Goal: Task Accomplishment & Management: Manage account settings

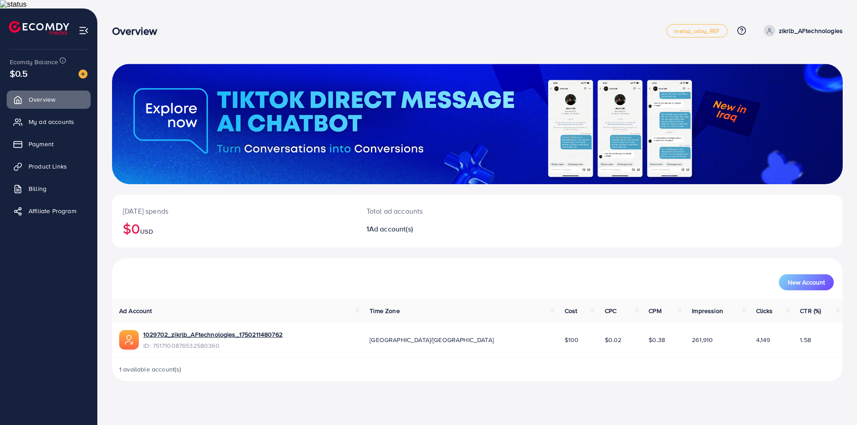
click at [770, 29] on circle at bounding box center [769, 30] width 2 height 2
click at [789, 56] on span "Profile" at bounding box center [787, 61] width 21 height 11
select select "*******"
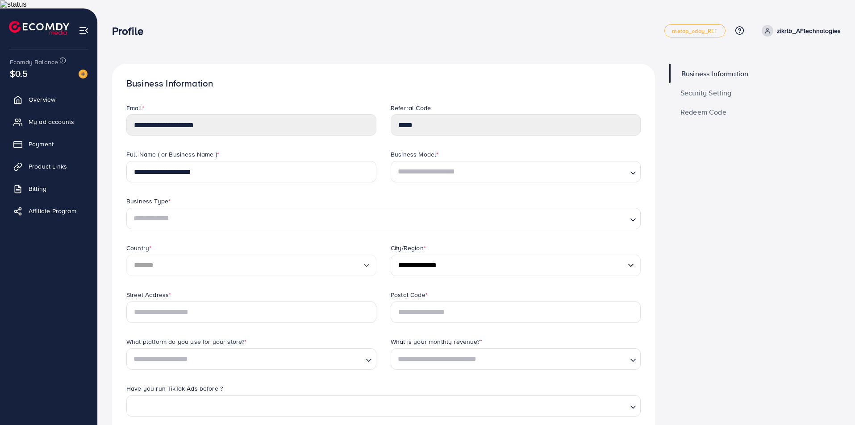
click at [799, 29] on ul "metap_oday_REF Help Center Contact Support Plans and Pricing Term and policy Ab…" at bounding box center [752, 30] width 176 height 13
click at [800, 25] on p "zikrlb_AFtechnologies" at bounding box center [808, 30] width 64 height 11
click at [715, 28] on link "metap_oday_REF" at bounding box center [694, 30] width 61 height 13
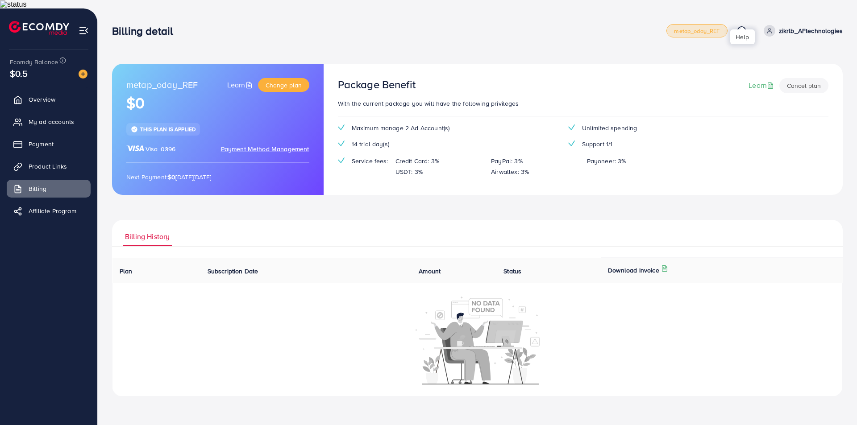
click at [743, 26] on icon at bounding box center [741, 30] width 9 height 9
click at [87, 15] on li at bounding box center [84, 29] width 10 height 36
click at [86, 25] on img at bounding box center [84, 30] width 10 height 10
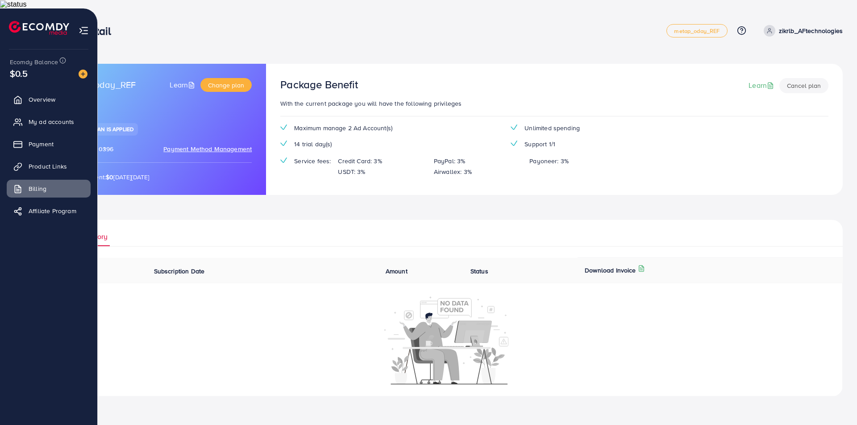
click at [12, 26] on li at bounding box center [42, 29] width 67 height 36
click at [53, 87] on ul "Overview My ad accounts Payment Product Links Billing Affiliate Program" at bounding box center [48, 237] width 97 height 301
click at [48, 95] on span "Overview" at bounding box center [44, 99] width 27 height 9
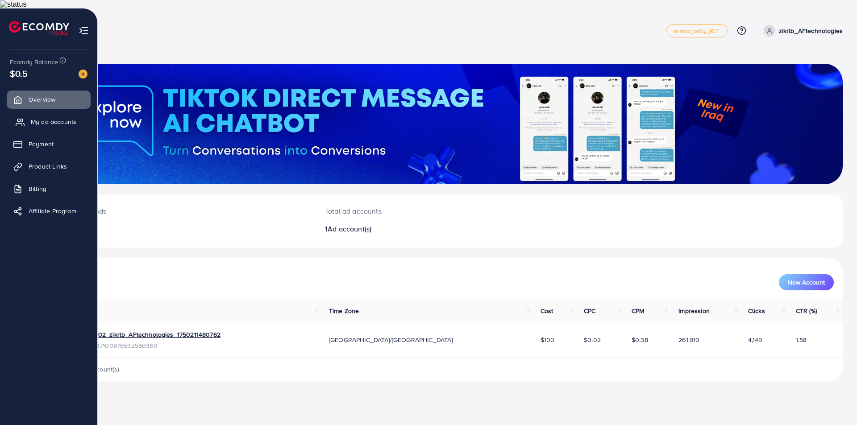
click at [46, 117] on span "My ad accounts" at bounding box center [54, 121] width 46 height 9
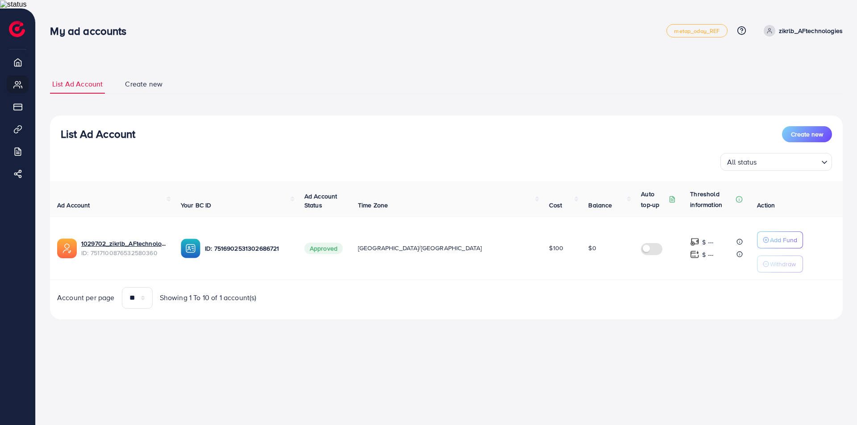
click at [160, 79] on span "Create new" at bounding box center [143, 84] width 37 height 10
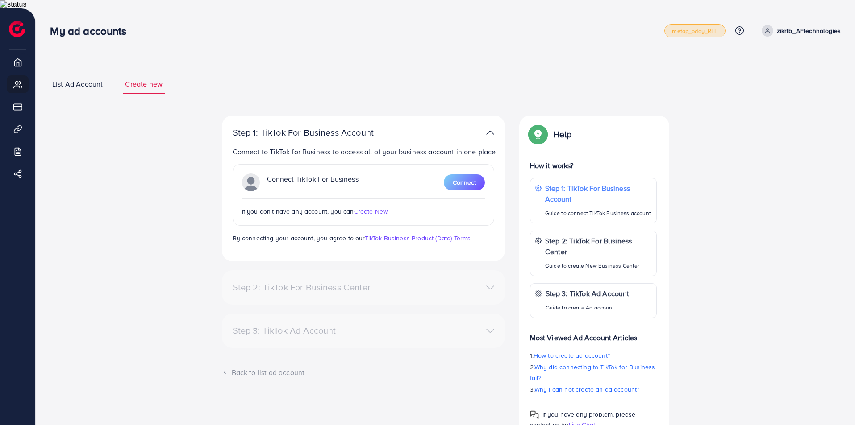
click at [709, 28] on span "metap_oday_REF" at bounding box center [695, 31] width 46 height 6
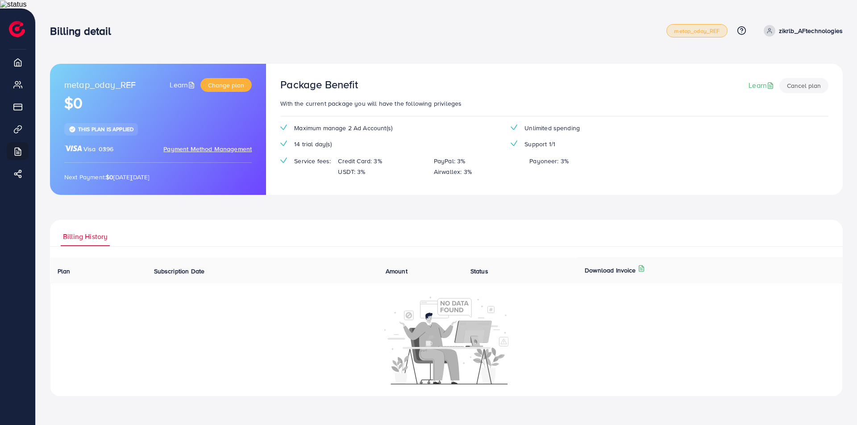
click at [709, 28] on span "metap_oday_REF" at bounding box center [697, 31] width 46 height 6
click at [805, 25] on p "zikrlb_AFtechnologies" at bounding box center [811, 30] width 64 height 11
click at [412, 28] on div "Billing detail" at bounding box center [358, 31] width 616 height 13
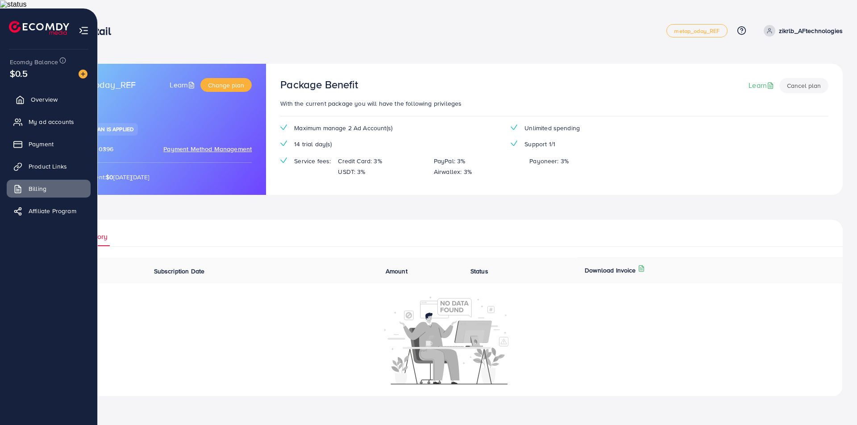
click at [46, 95] on span "Overview" at bounding box center [44, 99] width 27 height 9
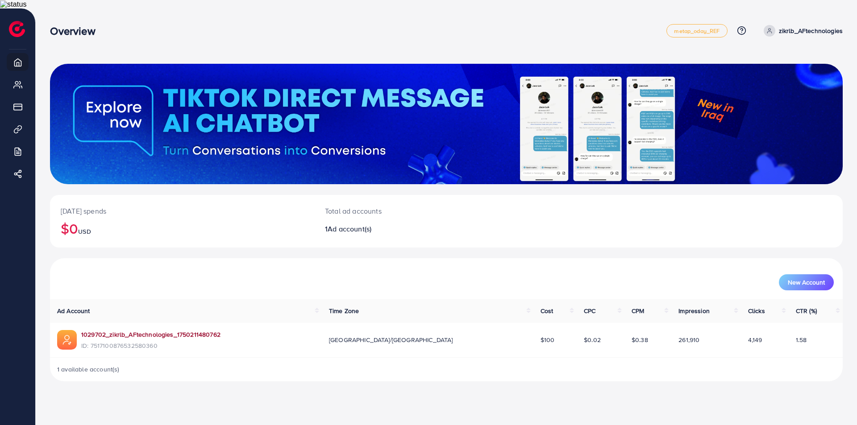
click at [137, 330] on link "1029702_zikrlb_AFtechnologies_1750211480762" at bounding box center [150, 334] width 139 height 9
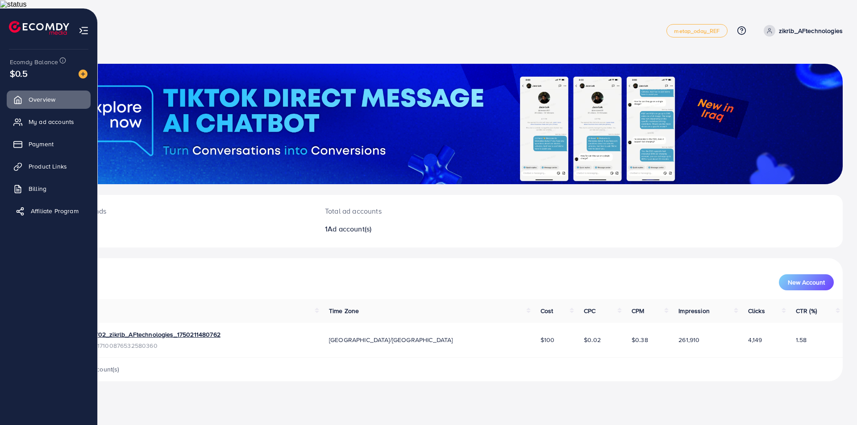
click at [51, 207] on span "Affiliate Program" at bounding box center [55, 211] width 48 height 9
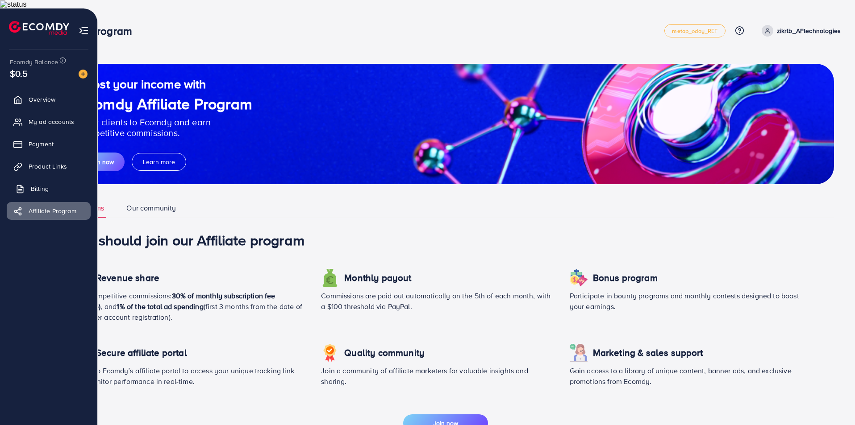
click at [42, 184] on span "Billing" at bounding box center [40, 188] width 18 height 9
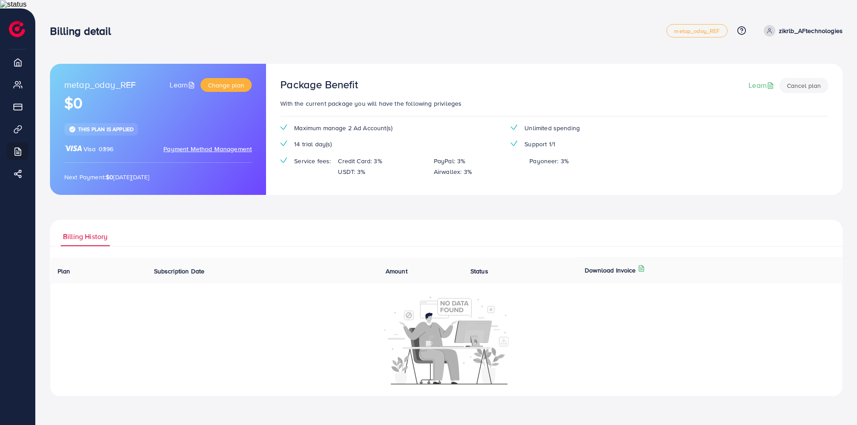
drag, startPoint x: 790, startPoint y: 21, endPoint x: 789, endPoint y: 26, distance: 5.1
click at [789, 26] on p "zikrlb_AFtechnologies" at bounding box center [811, 30] width 64 height 11
click at [782, 57] on span "Profile" at bounding box center [787, 61] width 21 height 11
select select "*******"
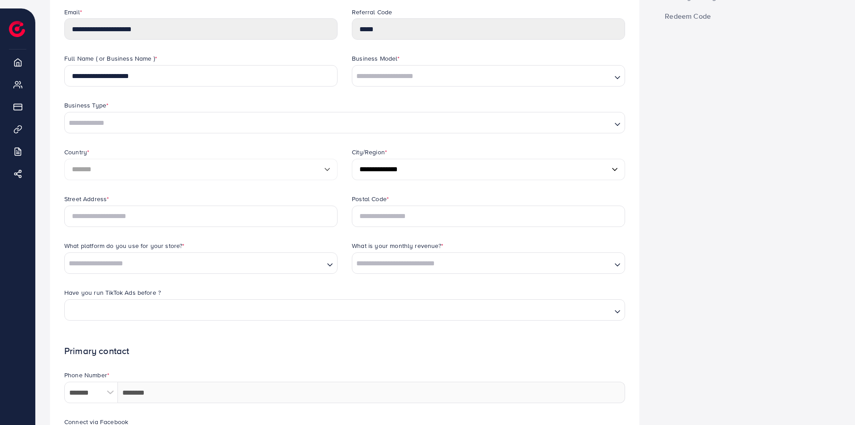
scroll to position [89, 0]
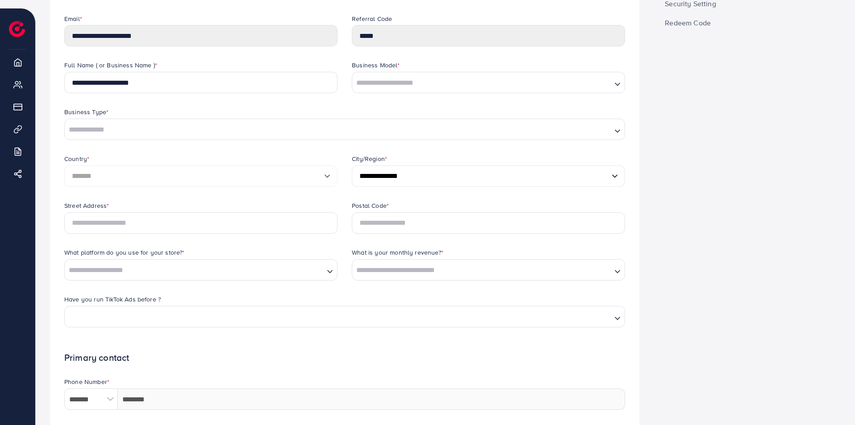
click at [440, 76] on input "Search for option" at bounding box center [481, 83] width 257 height 14
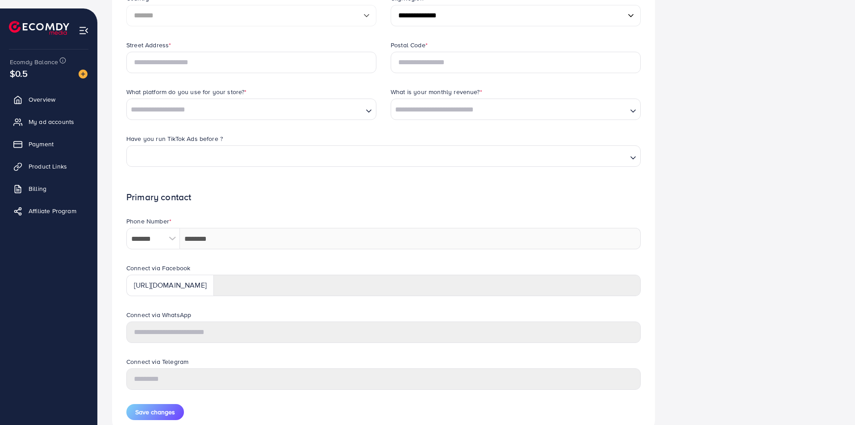
scroll to position [27, 0]
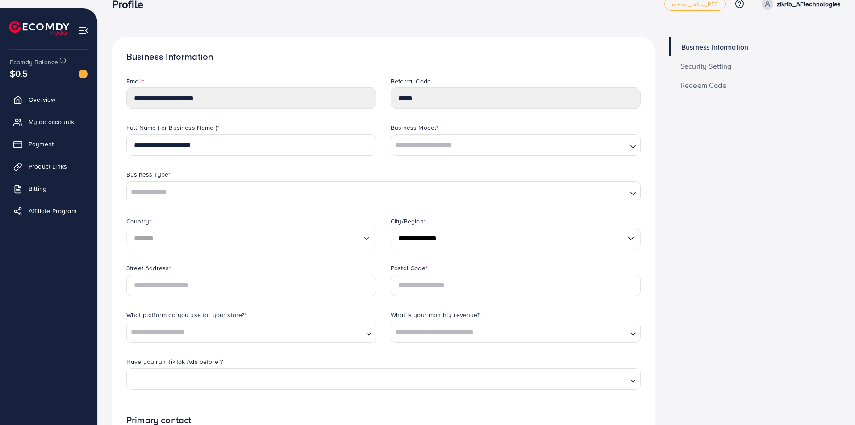
click at [165, 186] on input "Search for option" at bounding box center [377, 193] width 498 height 14
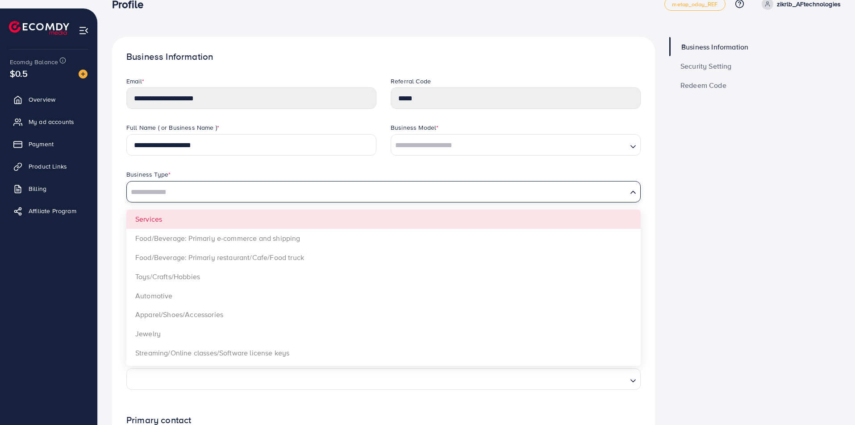
drag, startPoint x: 789, startPoint y: 188, endPoint x: 754, endPoint y: 178, distance: 36.5
click at [788, 189] on div "Business Information Security Setting Redeem Code" at bounding box center [755, 354] width 186 height 635
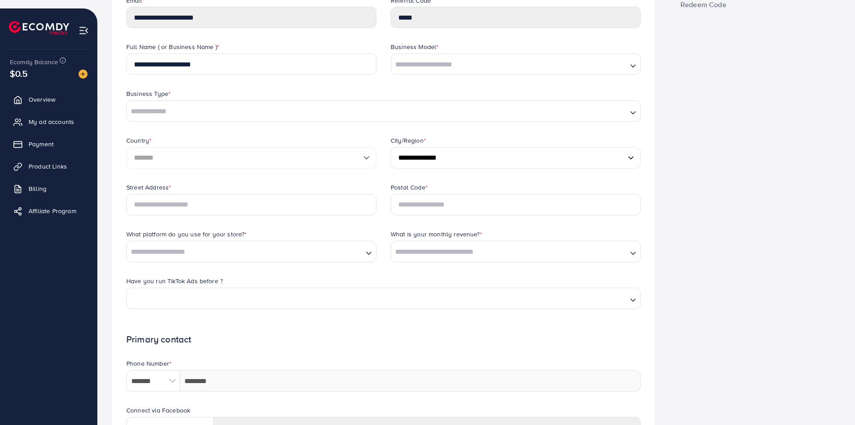
scroll to position [116, 0]
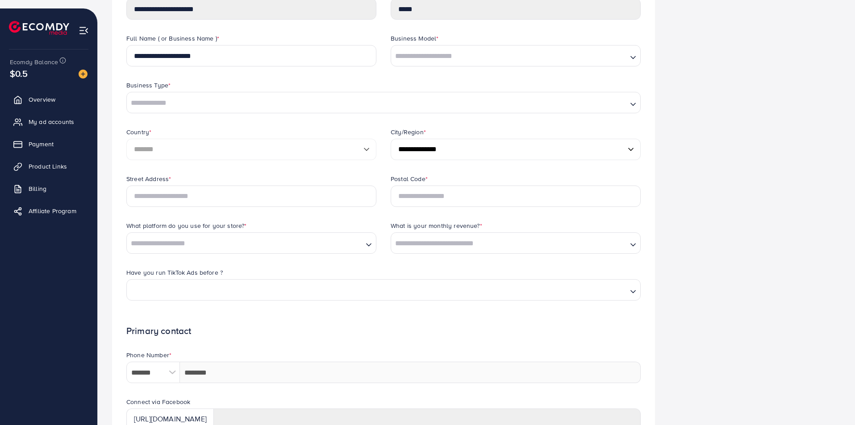
click at [453, 140] on select "**********" at bounding box center [515, 149] width 250 height 21
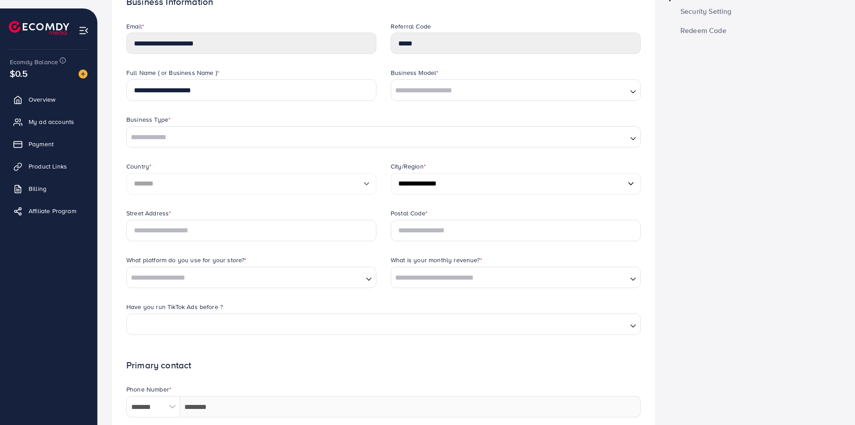
scroll to position [0, 0]
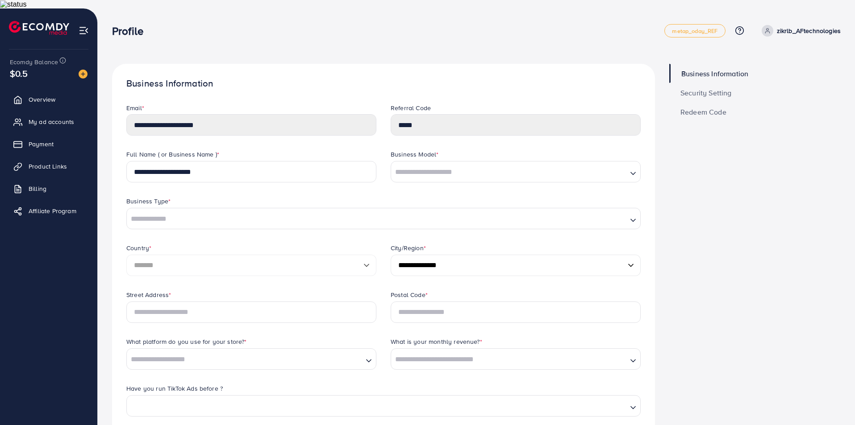
click at [792, 29] on ul "metap_oday_REF Help Center Contact Support Plans and Pricing Term and policy Ab…" at bounding box center [752, 30] width 176 height 13
click at [793, 25] on p "zikrlb_AFtechnologies" at bounding box center [808, 30] width 64 height 11
click at [785, 52] on link "Profile" at bounding box center [797, 62] width 85 height 20
click at [776, 25] on link "zikrlb_AFtechnologies" at bounding box center [799, 31] width 83 height 12
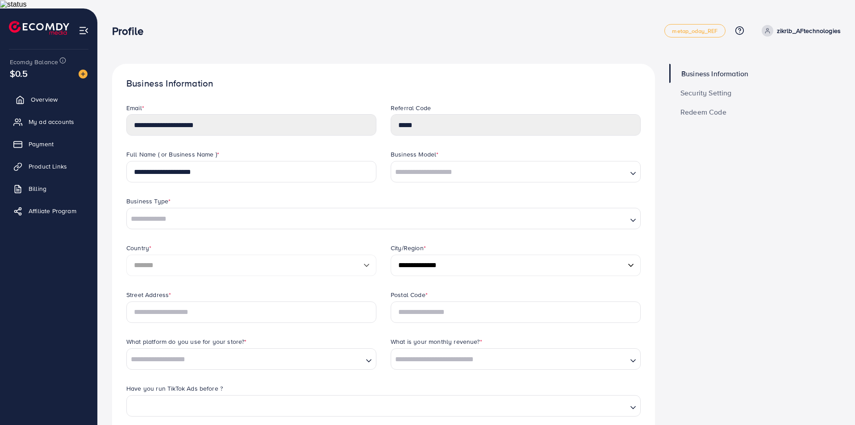
click at [50, 95] on span "Overview" at bounding box center [44, 99] width 27 height 9
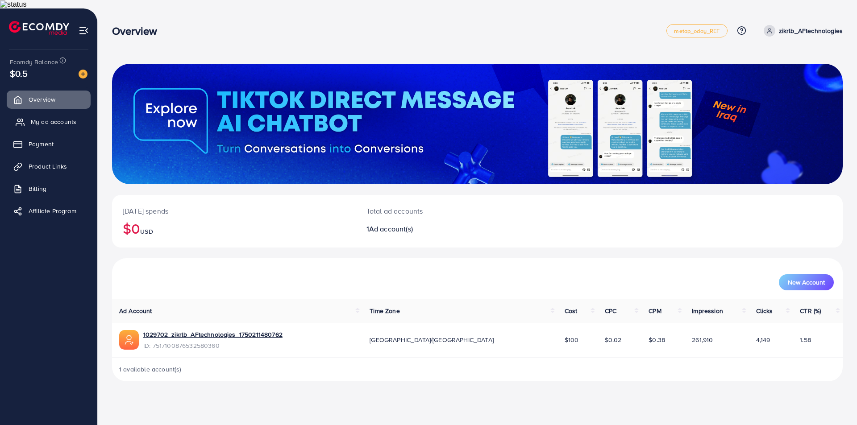
click at [44, 117] on span "My ad accounts" at bounding box center [54, 121] width 46 height 9
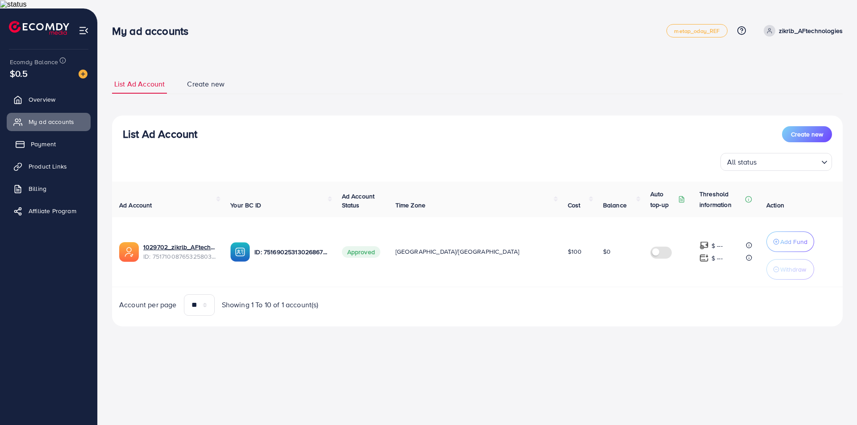
click at [41, 140] on span "Payment" at bounding box center [43, 144] width 25 height 9
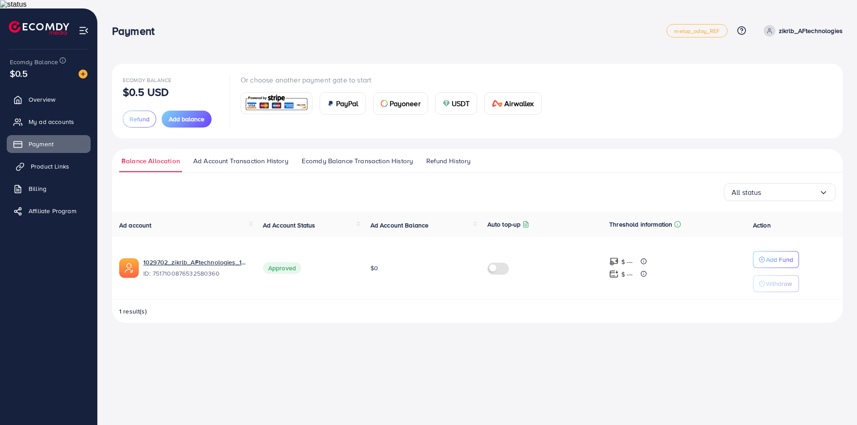
click at [49, 162] on span "Product Links" at bounding box center [50, 166] width 38 height 9
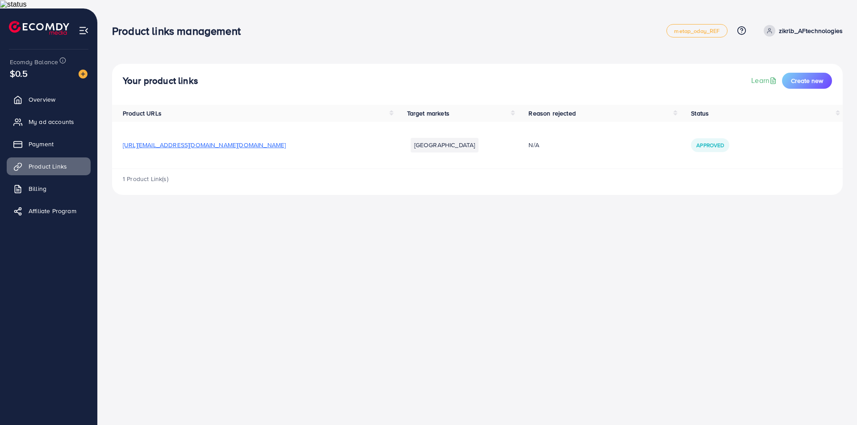
drag, startPoint x: 804, startPoint y: 119, endPoint x: 769, endPoint y: 108, distance: 36.4
click at [804, 122] on td "Approved" at bounding box center [761, 145] width 162 height 47
